Goal: Task Accomplishment & Management: Manage account settings

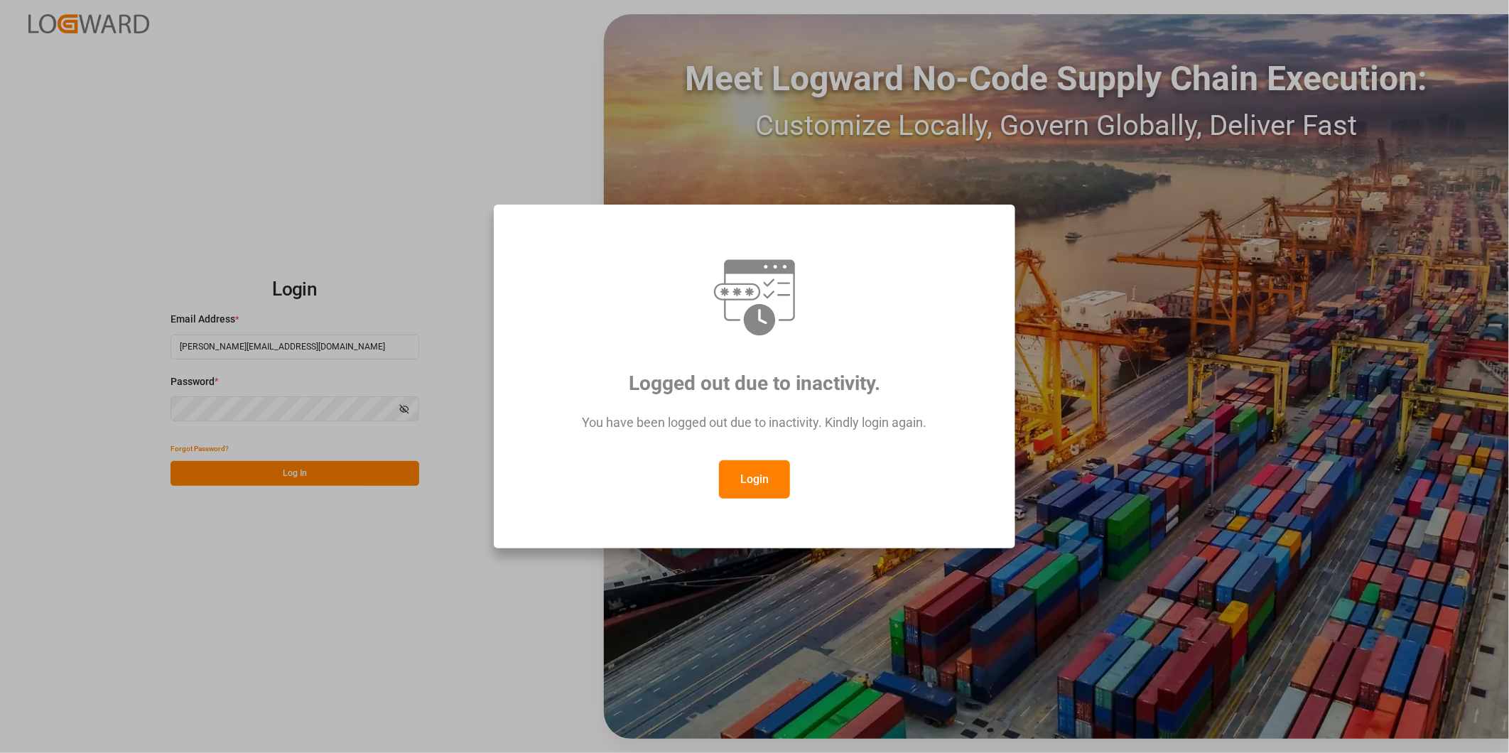
click at [769, 472] on button "Login" at bounding box center [754, 479] width 71 height 38
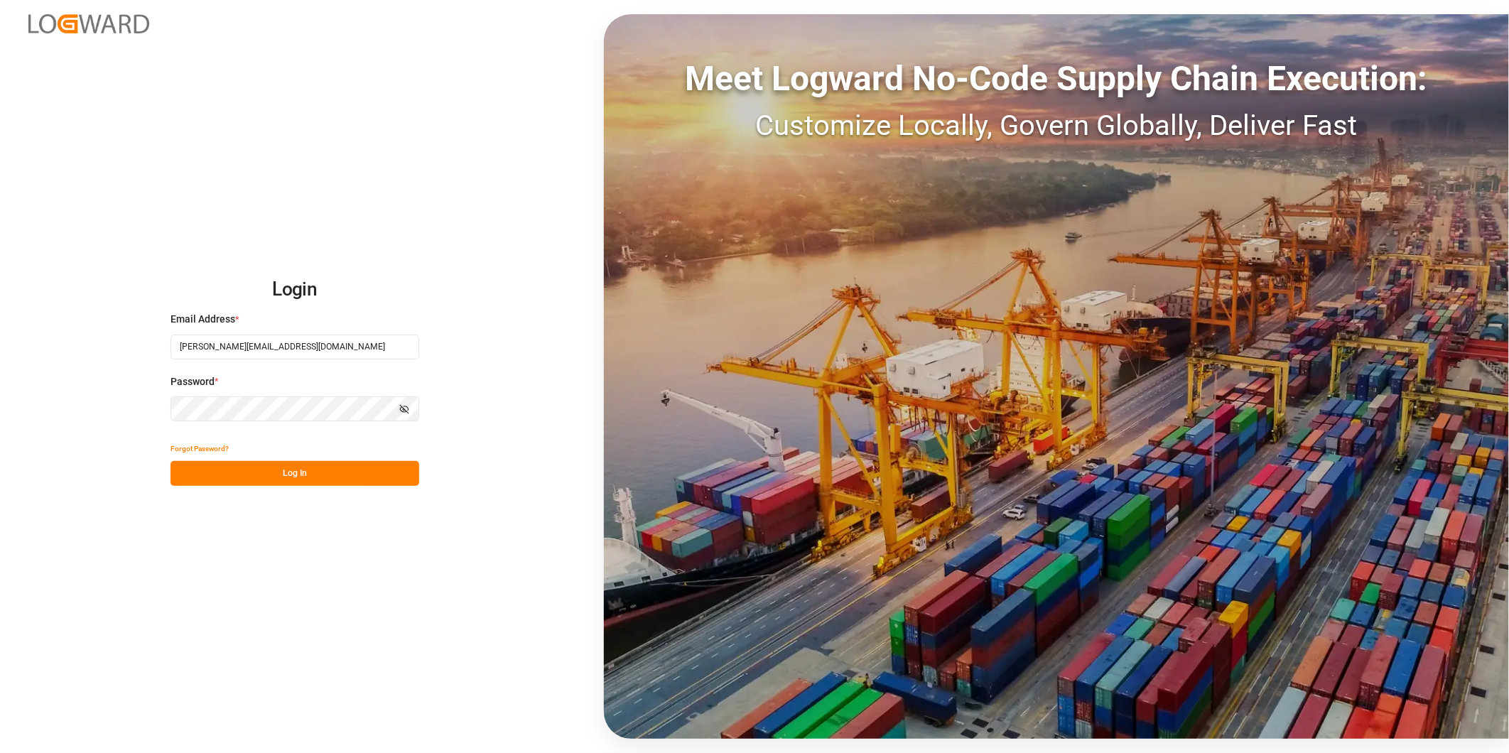
click at [358, 479] on button "Log In" at bounding box center [294, 473] width 249 height 25
